Goal: Submit feedback/report problem

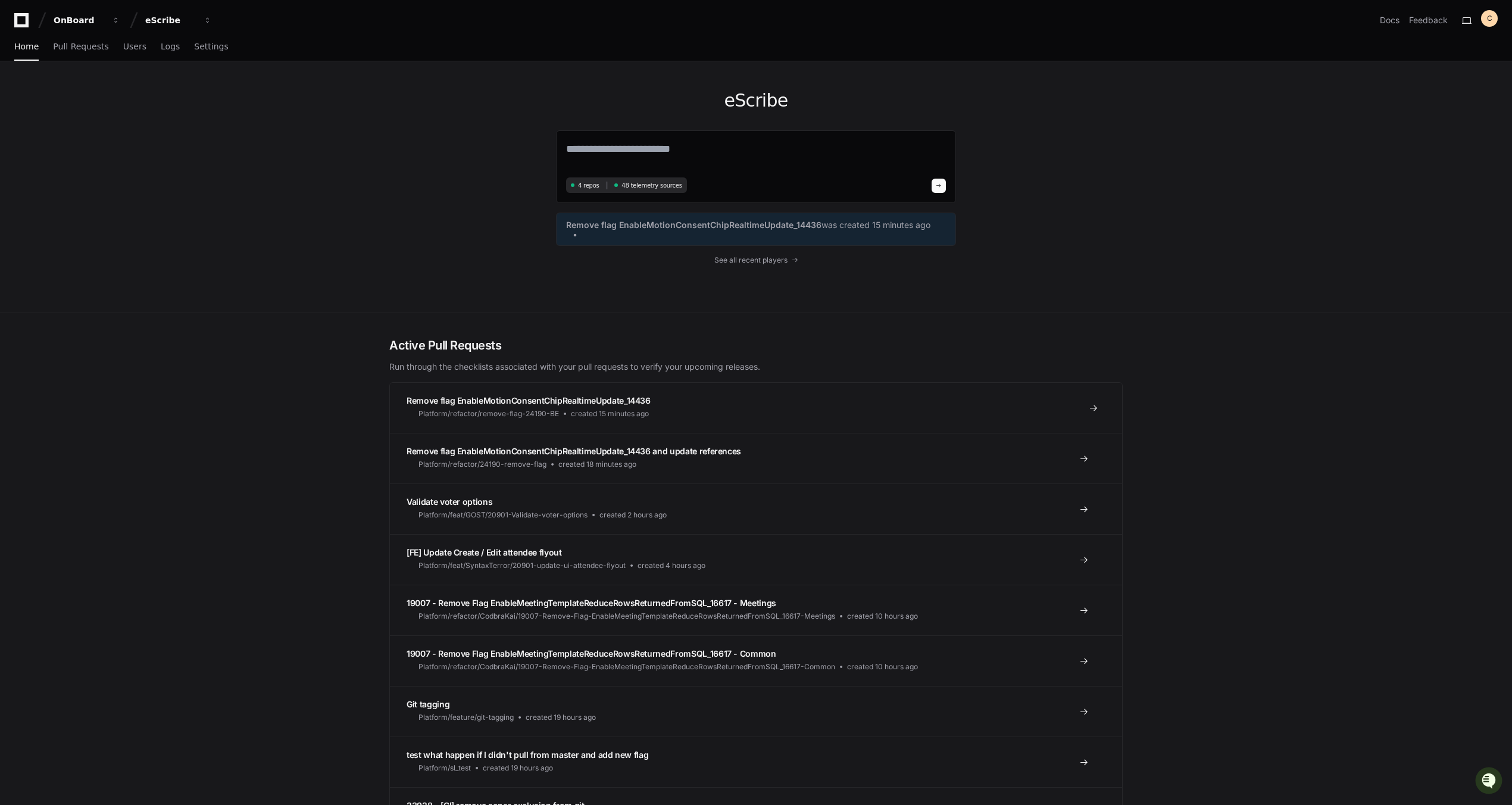
click at [561, 400] on span "Remove flag EnableMotionConsentChipRealtimeUpdate_14436" at bounding box center [528, 400] width 244 height 10
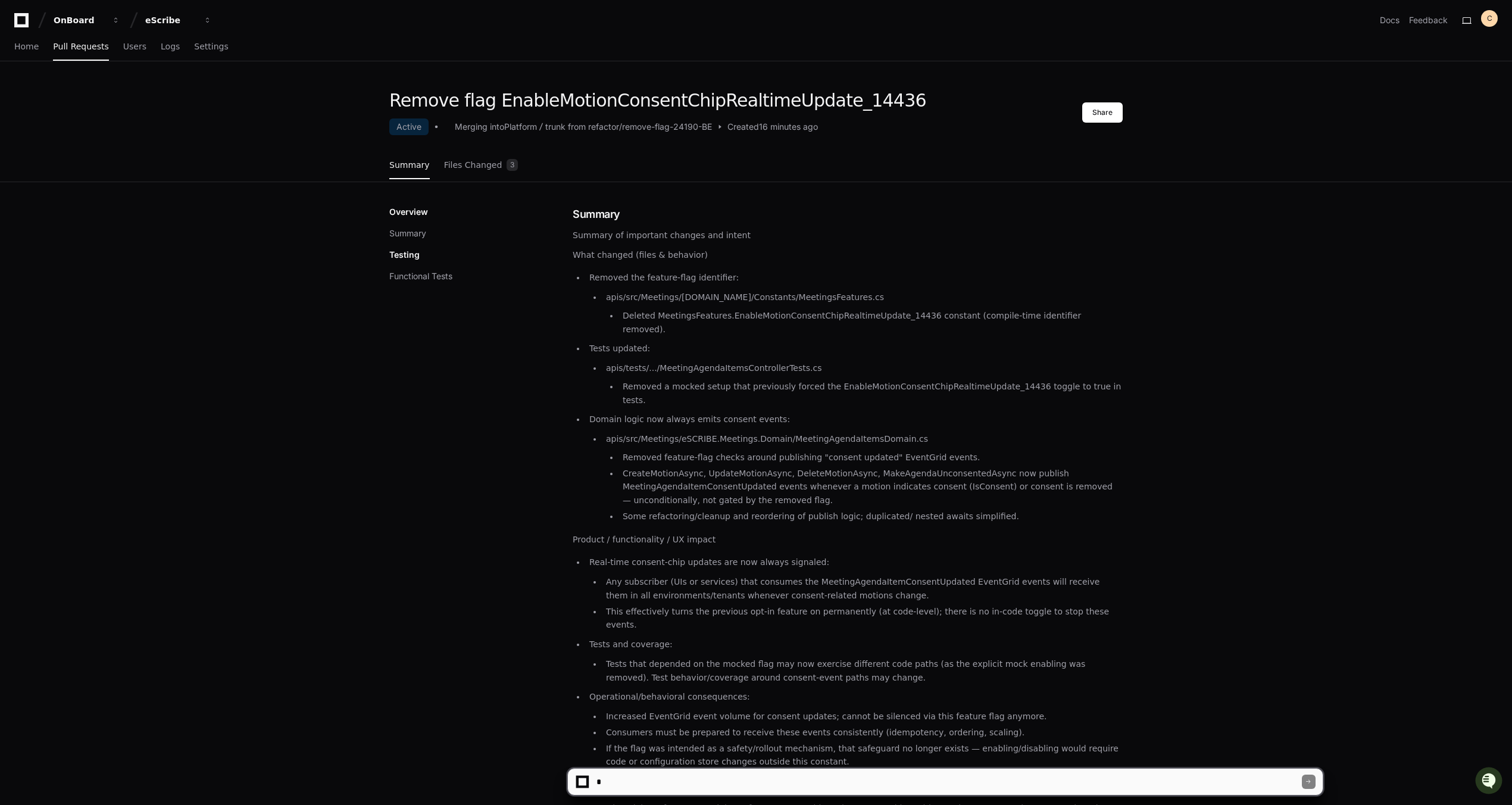
click at [728, 788] on textarea at bounding box center [947, 782] width 708 height 26
type textarea "**********"
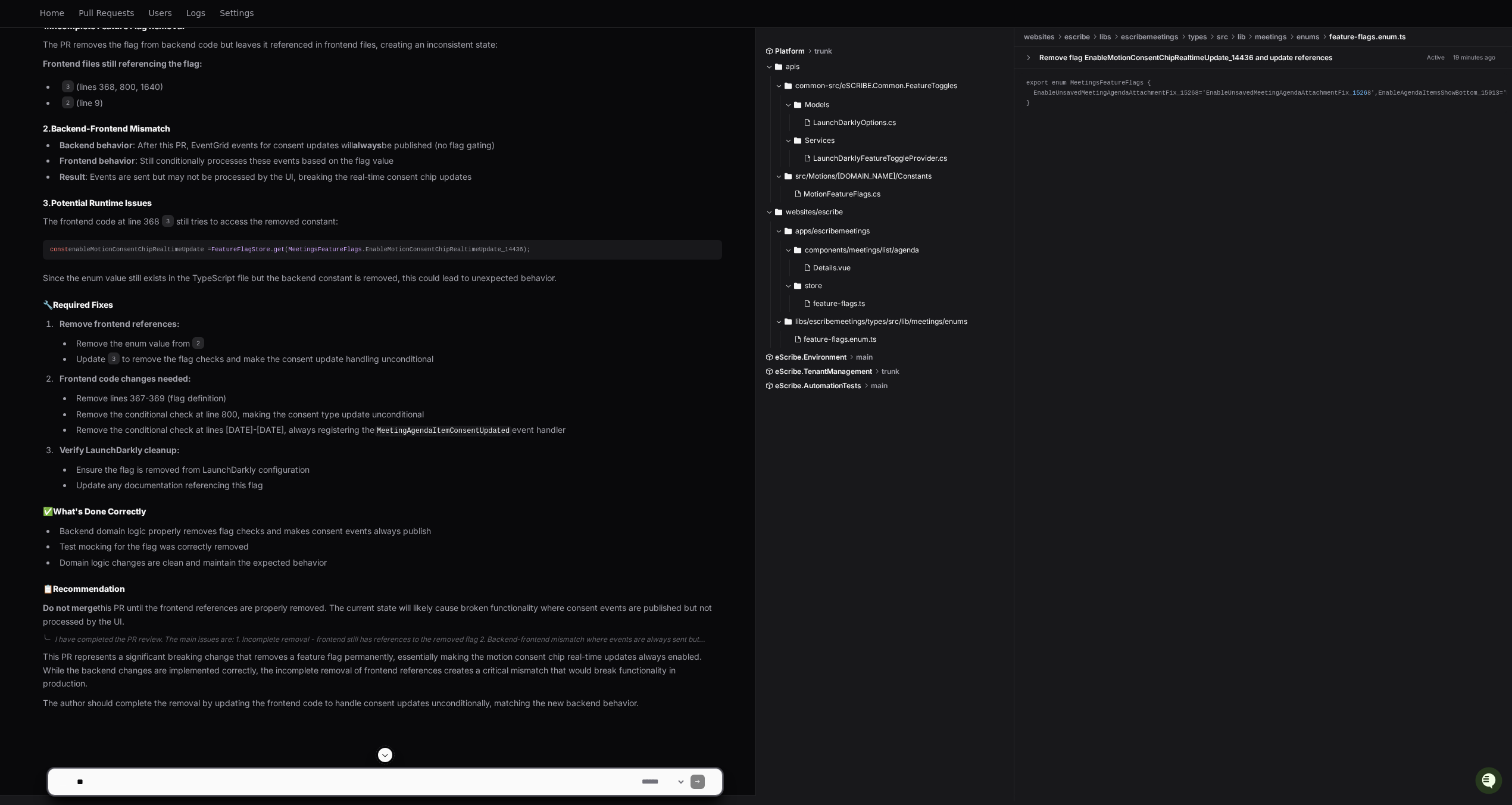
scroll to position [813, 0]
click at [199, 343] on span "2" at bounding box center [198, 343] width 12 height 12
click at [199, 342] on span "2" at bounding box center [198, 343] width 12 height 12
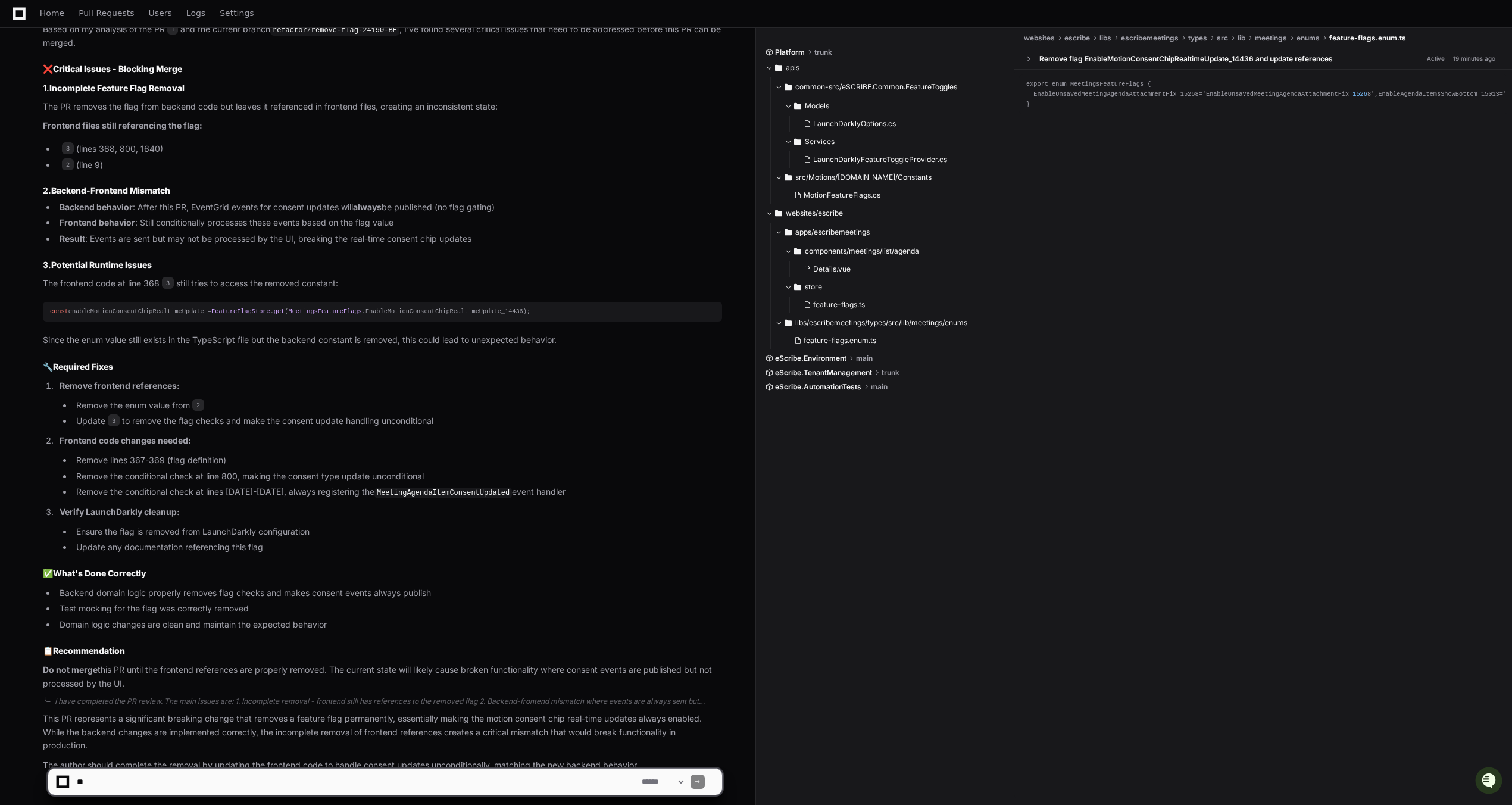
scroll to position [575, 0]
